Goal: Use online tool/utility

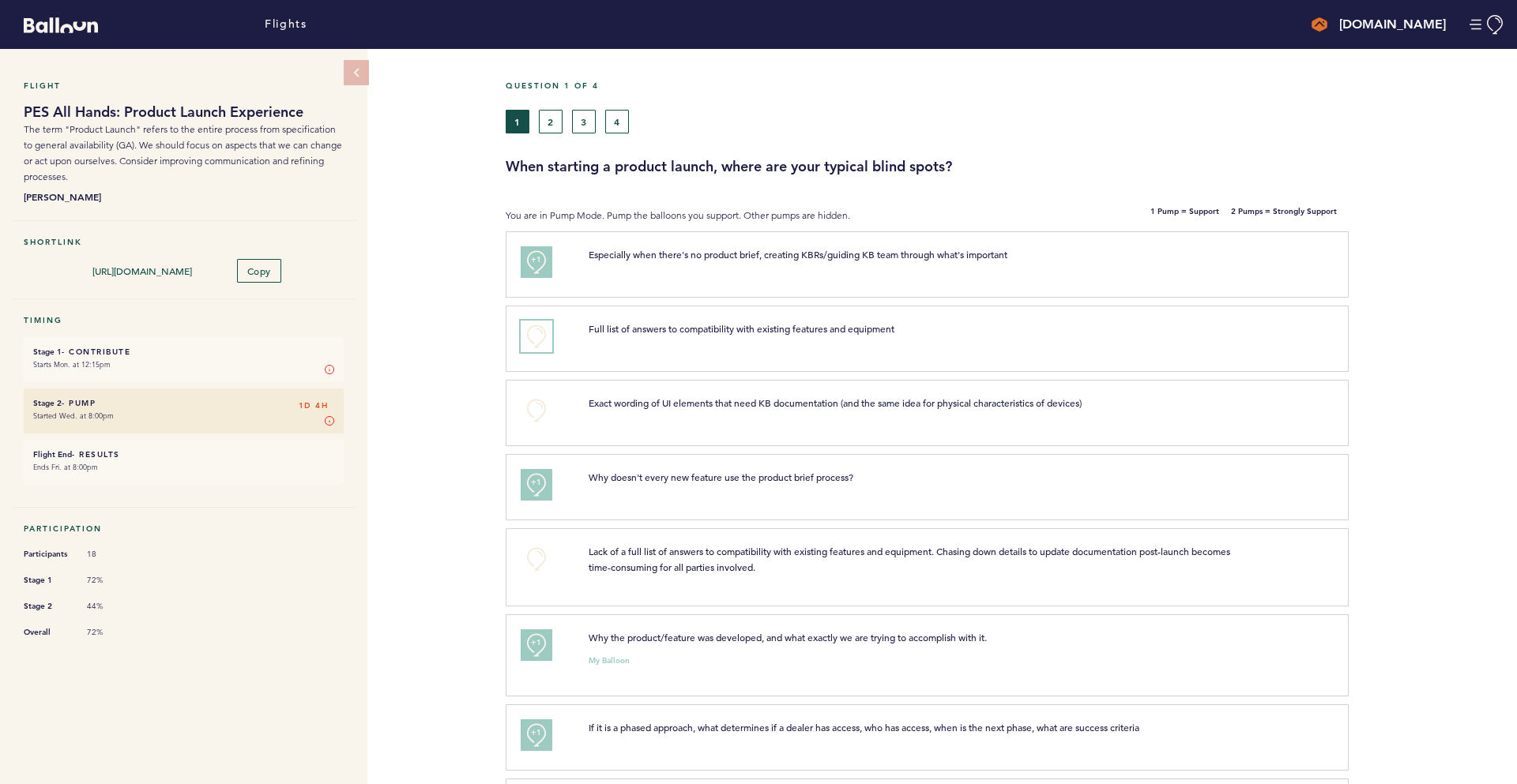
click at [536, 335] on button "+0" at bounding box center [536, 336] width 32 height 32
click at [538, 338] on span "+1" at bounding box center [537, 333] width 11 height 16
click at [539, 340] on span "+2" at bounding box center [537, 333] width 11 height 16
click at [1491, 21] on button "Manage Account" at bounding box center [1488, 24] width 36 height 20
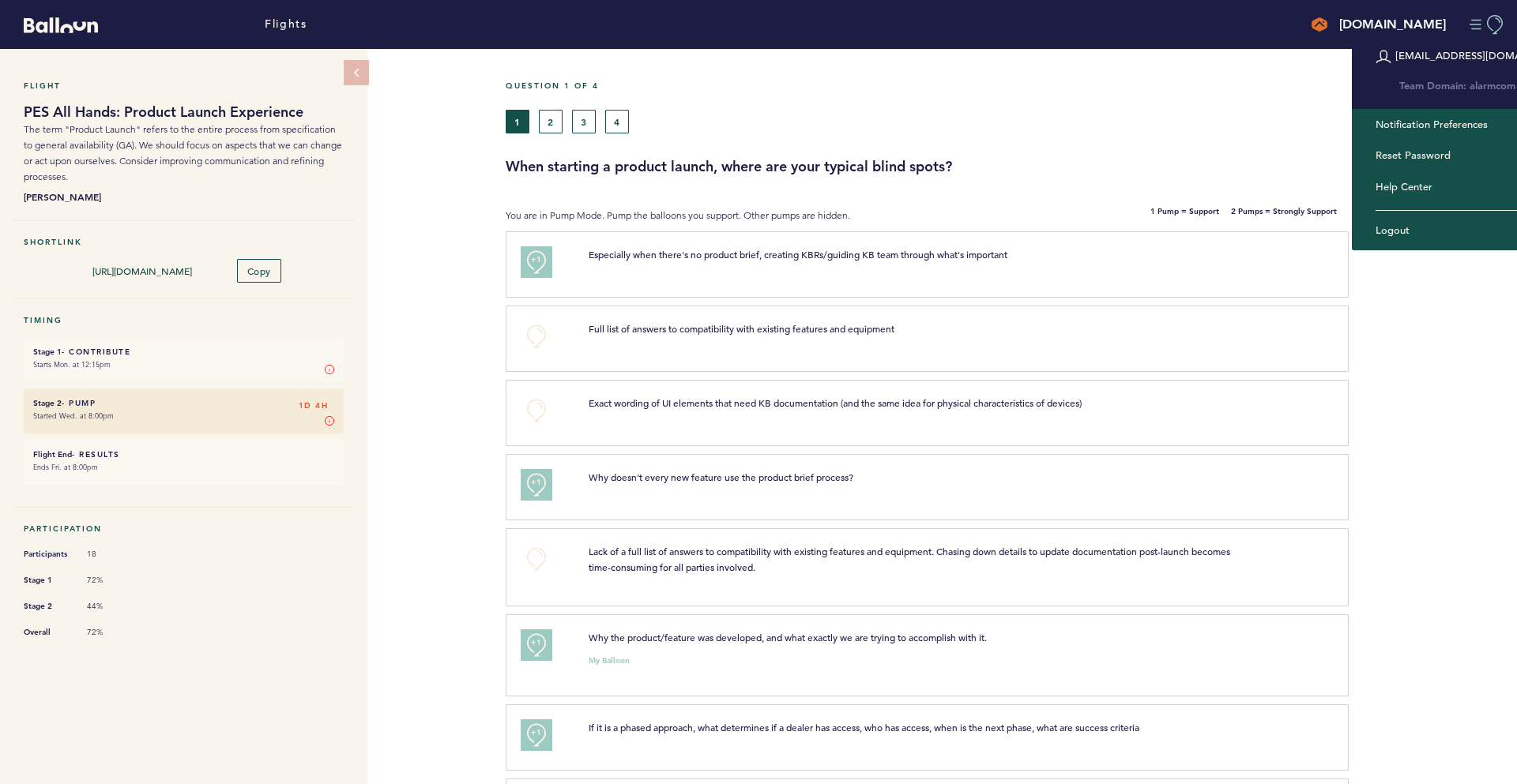
click at [1480, 19] on button "Manage Account" at bounding box center [1488, 24] width 36 height 20
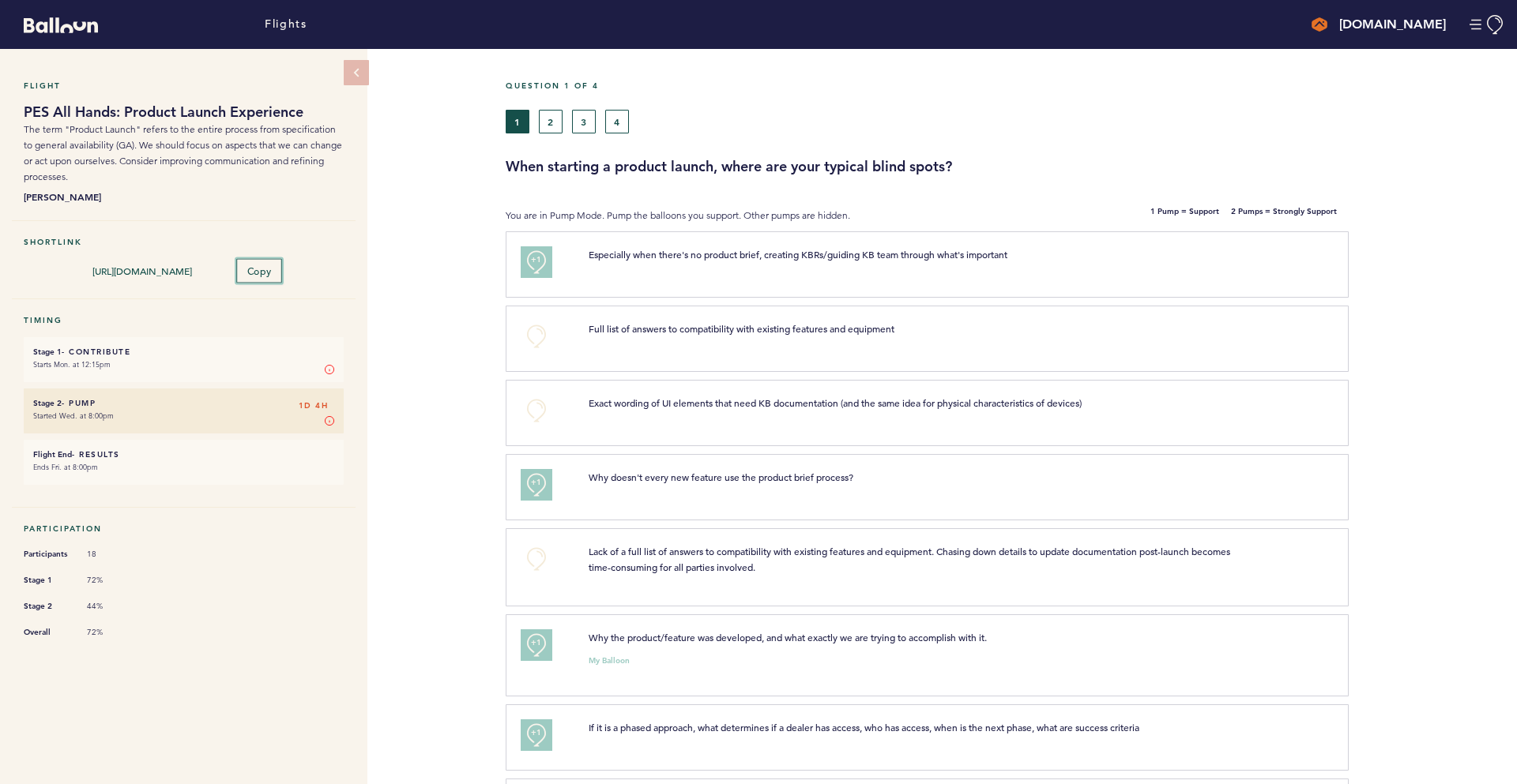
click at [249, 268] on span "Copy" at bounding box center [259, 270] width 25 height 12
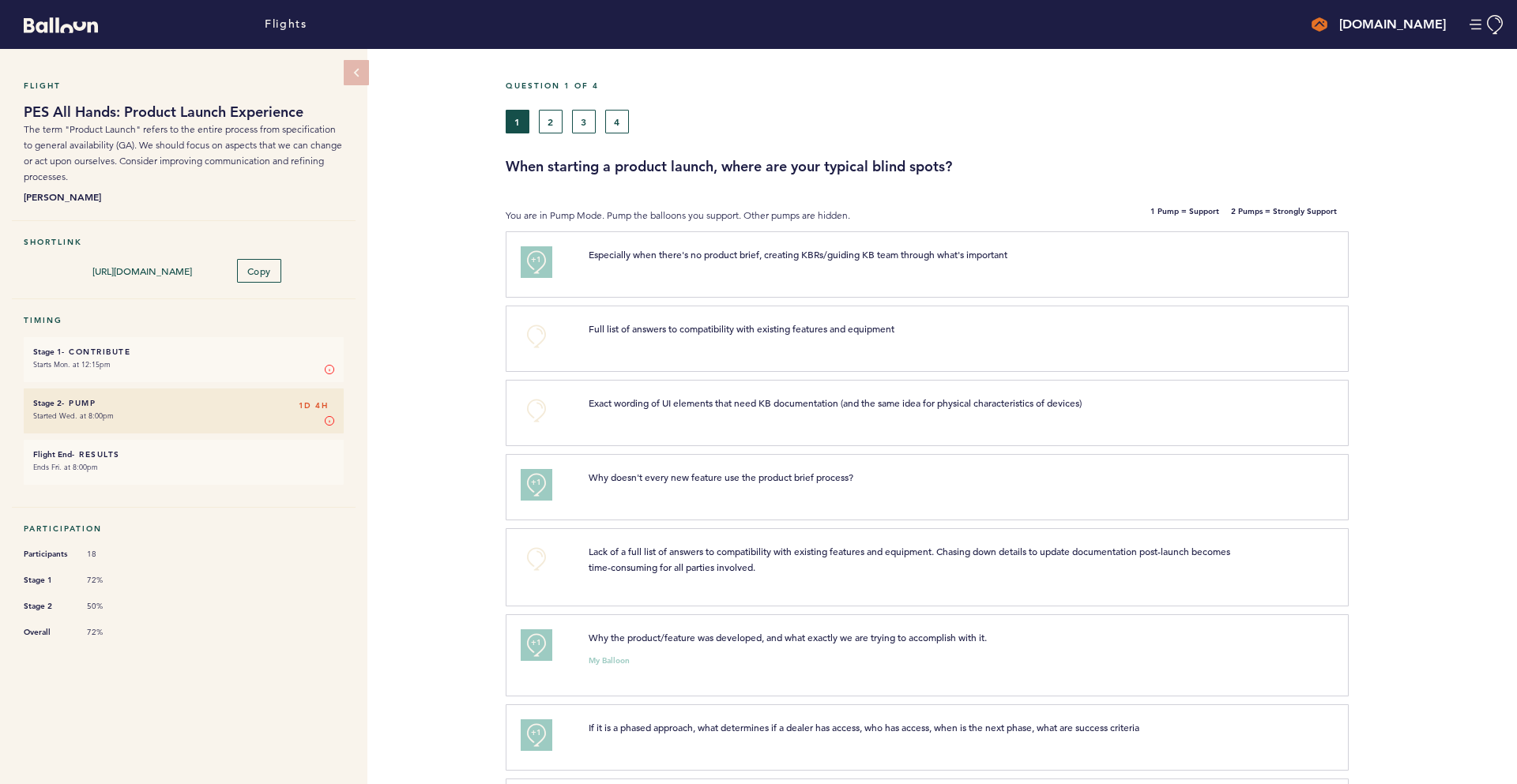
click at [1373, 138] on div "Question 1 of 4 1 2 3 4 When starting a product launch, where are your typical …" at bounding box center [1011, 128] width 1011 height 96
